Goal: Contribute content: Add original content to the website for others to see

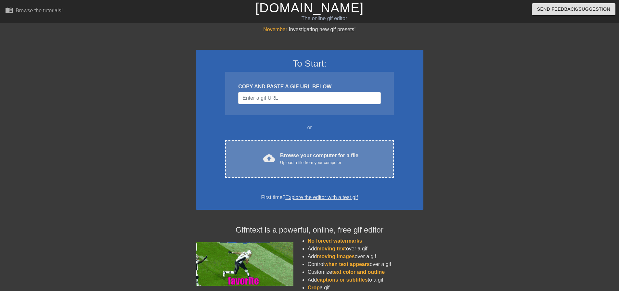
click at [288, 153] on div "Browse your computer for a file Upload a file from your computer" at bounding box center [319, 159] width 78 height 14
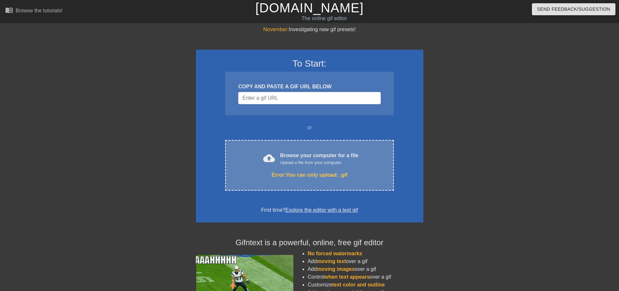
click at [323, 162] on div "Upload a file from your computer" at bounding box center [319, 163] width 78 height 6
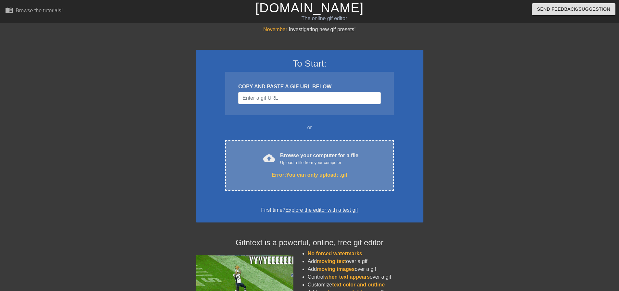
click at [289, 153] on div "Browse your computer for a file Upload a file from your computer" at bounding box center [319, 159] width 78 height 14
click at [306, 168] on div "cloud_upload Browse your computer for a file Upload a file from your computer E…" at bounding box center [309, 165] width 168 height 51
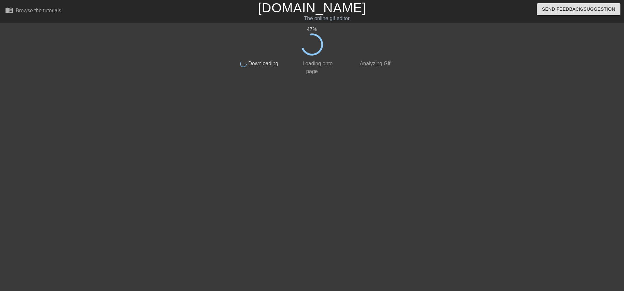
click at [589, 162] on div "47 % done Downloading done Loading onto page done Analyzing Gif" at bounding box center [312, 123] width 624 height 195
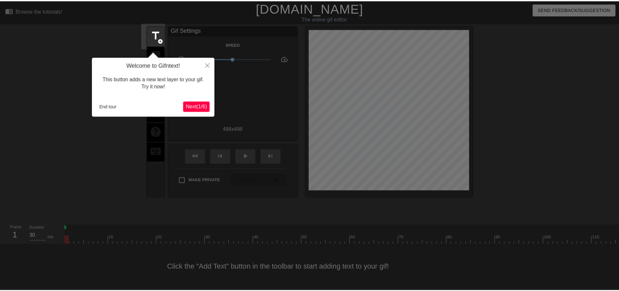
scroll to position [3, 0]
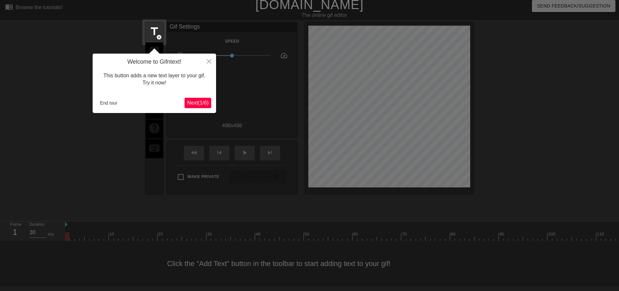
click at [6, 154] on div at bounding box center [309, 144] width 619 height 294
click at [206, 62] on button "Close" at bounding box center [209, 61] width 14 height 15
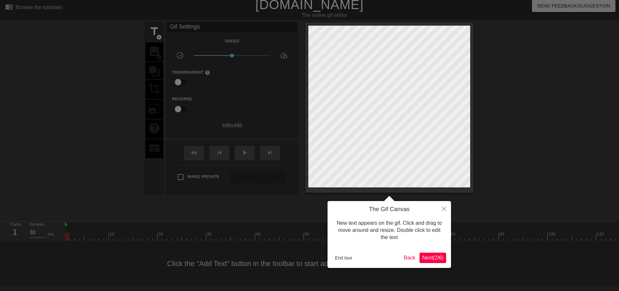
scroll to position [0, 0]
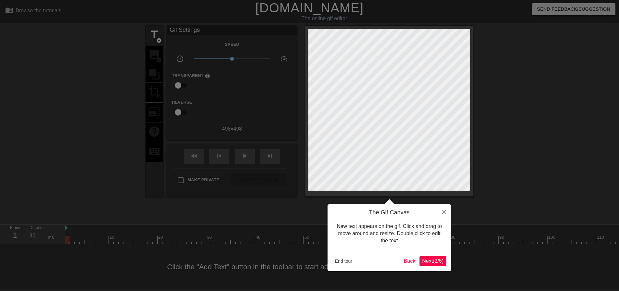
click at [157, 59] on div at bounding box center [309, 147] width 619 height 294
click at [443, 213] on icon "Close" at bounding box center [444, 212] width 5 height 5
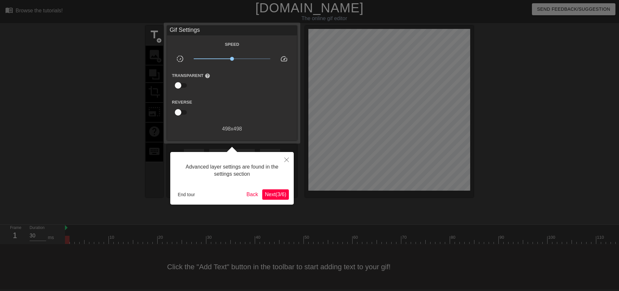
scroll to position [3, 0]
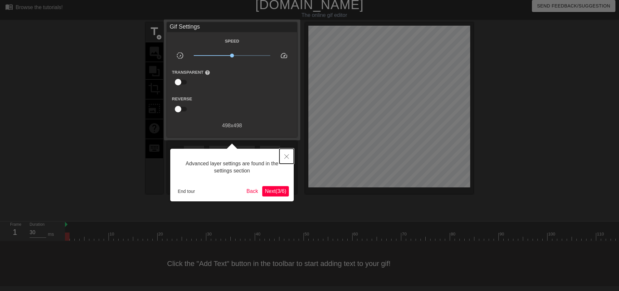
click at [286, 153] on button "Close" at bounding box center [286, 156] width 14 height 15
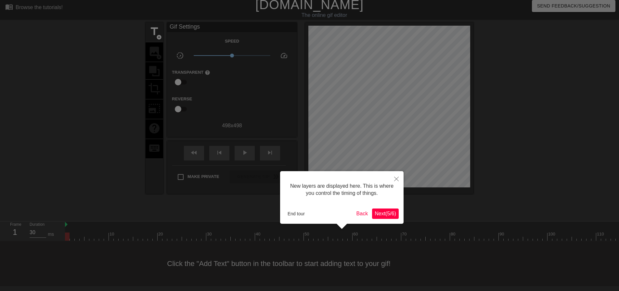
scroll to position [6, 0]
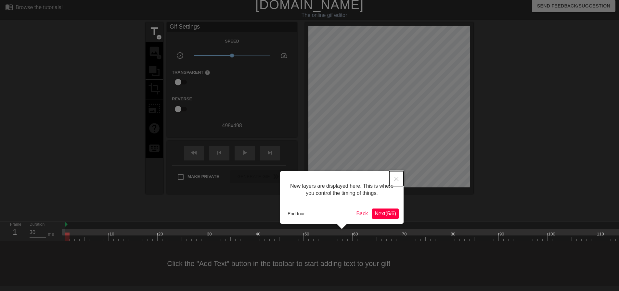
click at [397, 178] on icon "Close" at bounding box center [396, 179] width 5 height 5
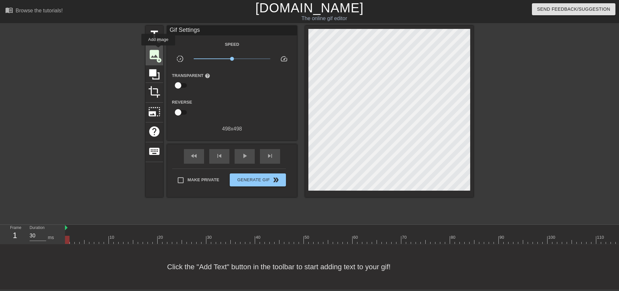
click at [158, 50] on span "image" at bounding box center [154, 54] width 12 height 12
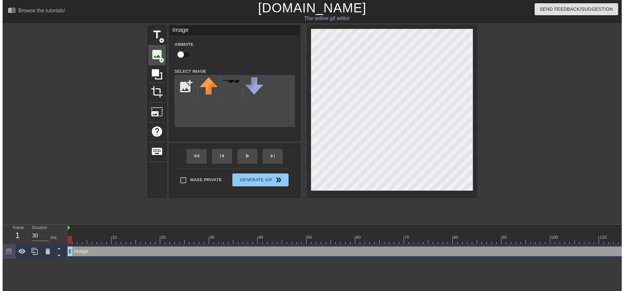
scroll to position [0, 0]
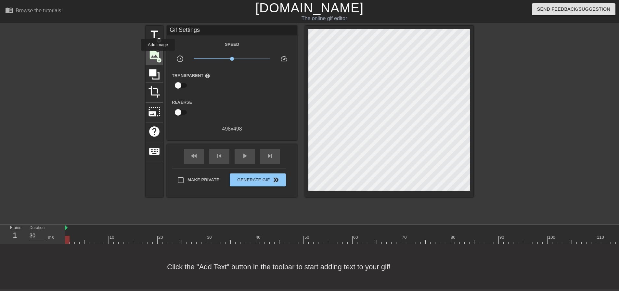
click at [158, 55] on span "image" at bounding box center [154, 54] width 12 height 12
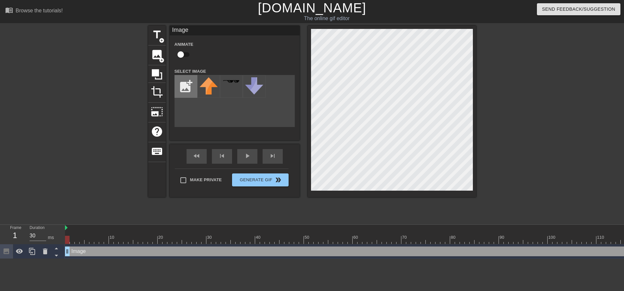
click at [184, 87] on input "file" at bounding box center [186, 86] width 22 height 22
type input "C:\fakepath\gyaiuk32gy7f1.gif"
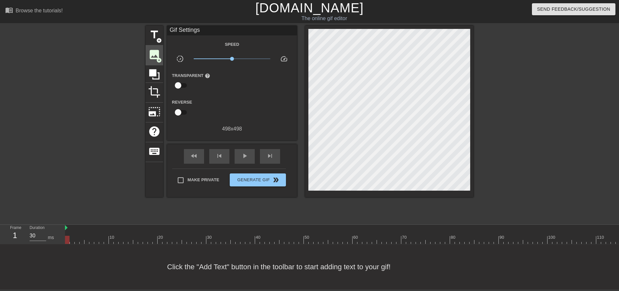
click at [146, 57] on div "image add_circle" at bounding box center [155, 55] width 18 height 20
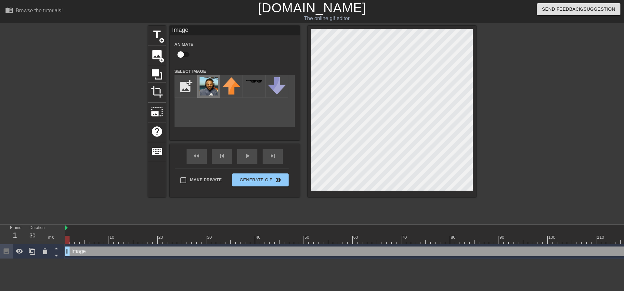
click at [208, 86] on img at bounding box center [209, 86] width 18 height 18
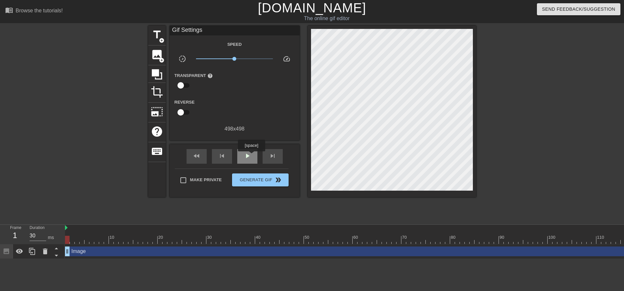
click at [251, 156] on div "play_arrow" at bounding box center [247, 156] width 20 height 15
click at [251, 156] on div "pause" at bounding box center [247, 156] width 20 height 15
click at [251, 156] on div "play_arrow" at bounding box center [247, 156] width 20 height 15
click at [251, 156] on div "pause" at bounding box center [247, 156] width 20 height 15
click at [251, 156] on div "play_arrow" at bounding box center [247, 156] width 20 height 15
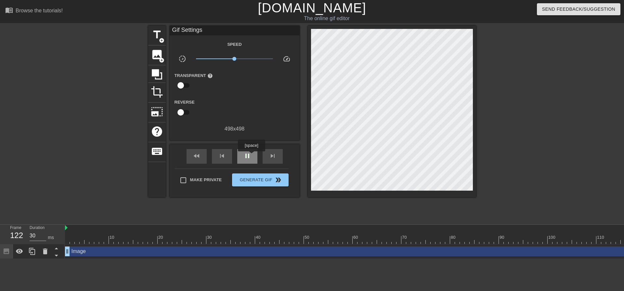
click at [251, 156] on div "pause" at bounding box center [247, 156] width 20 height 15
click at [251, 156] on div "play_arrow" at bounding box center [247, 156] width 20 height 15
click at [251, 156] on div "pause" at bounding box center [247, 156] width 20 height 15
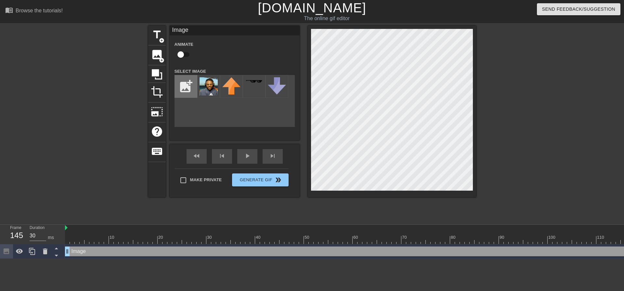
click at [190, 88] on input "file" at bounding box center [186, 86] width 22 height 22
click at [220, 155] on span "skip_previous" at bounding box center [222, 156] width 8 height 8
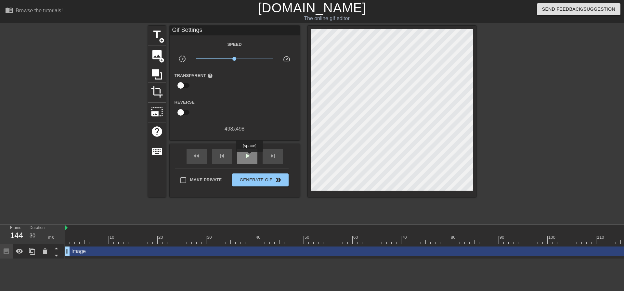
click at [249, 156] on span "play_arrow" at bounding box center [247, 156] width 8 height 8
type input "30"
click at [240, 158] on div "pause" at bounding box center [247, 156] width 20 height 15
